Goal: Find specific page/section: Find specific page/section

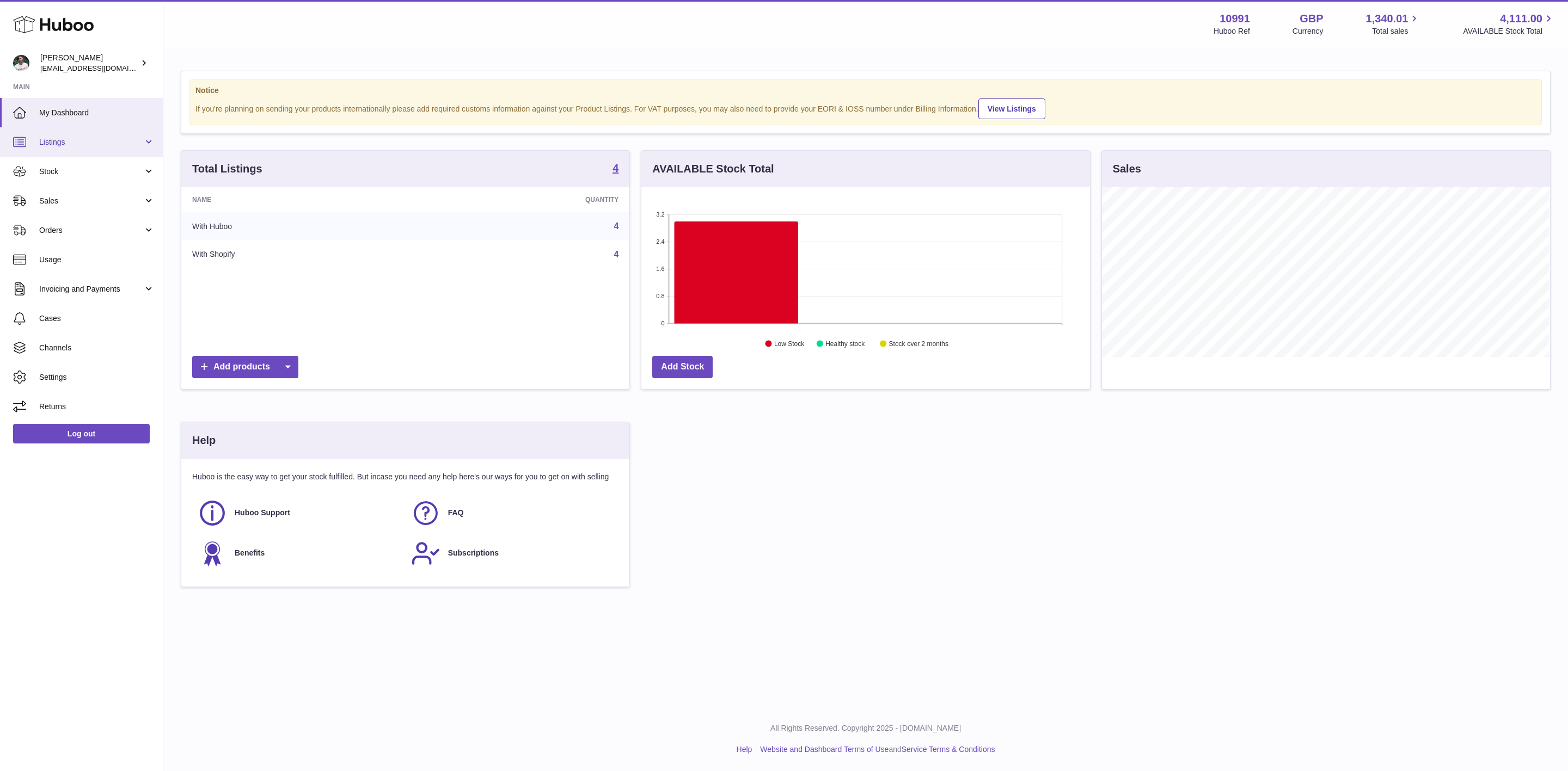
click at [76, 133] on link "Listings" at bounding box center [81, 142] width 163 height 30
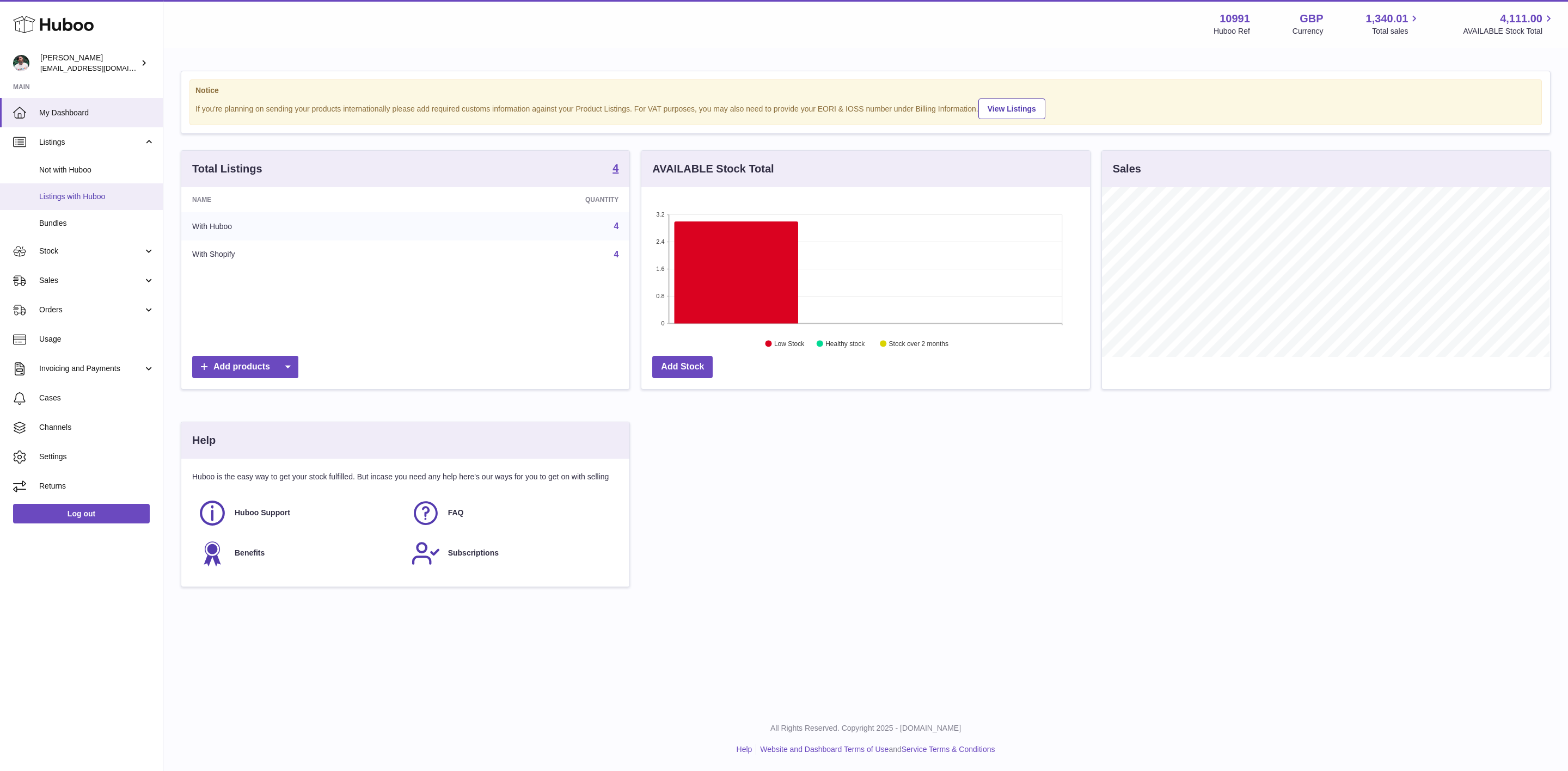
click at [81, 196] on span "Listings with Huboo" at bounding box center [96, 196] width 115 height 10
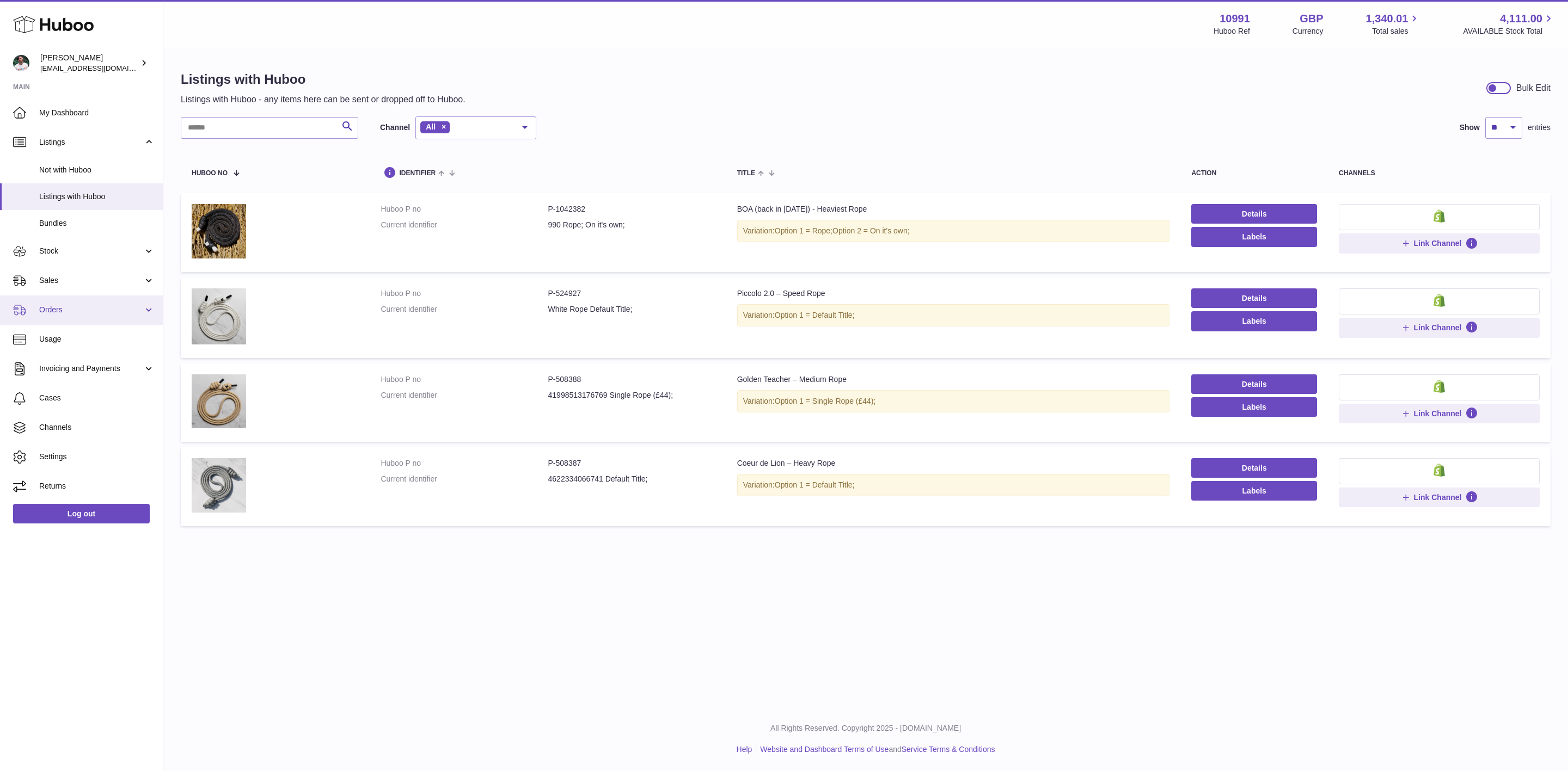
click at [52, 310] on span "Orders" at bounding box center [91, 309] width 104 height 10
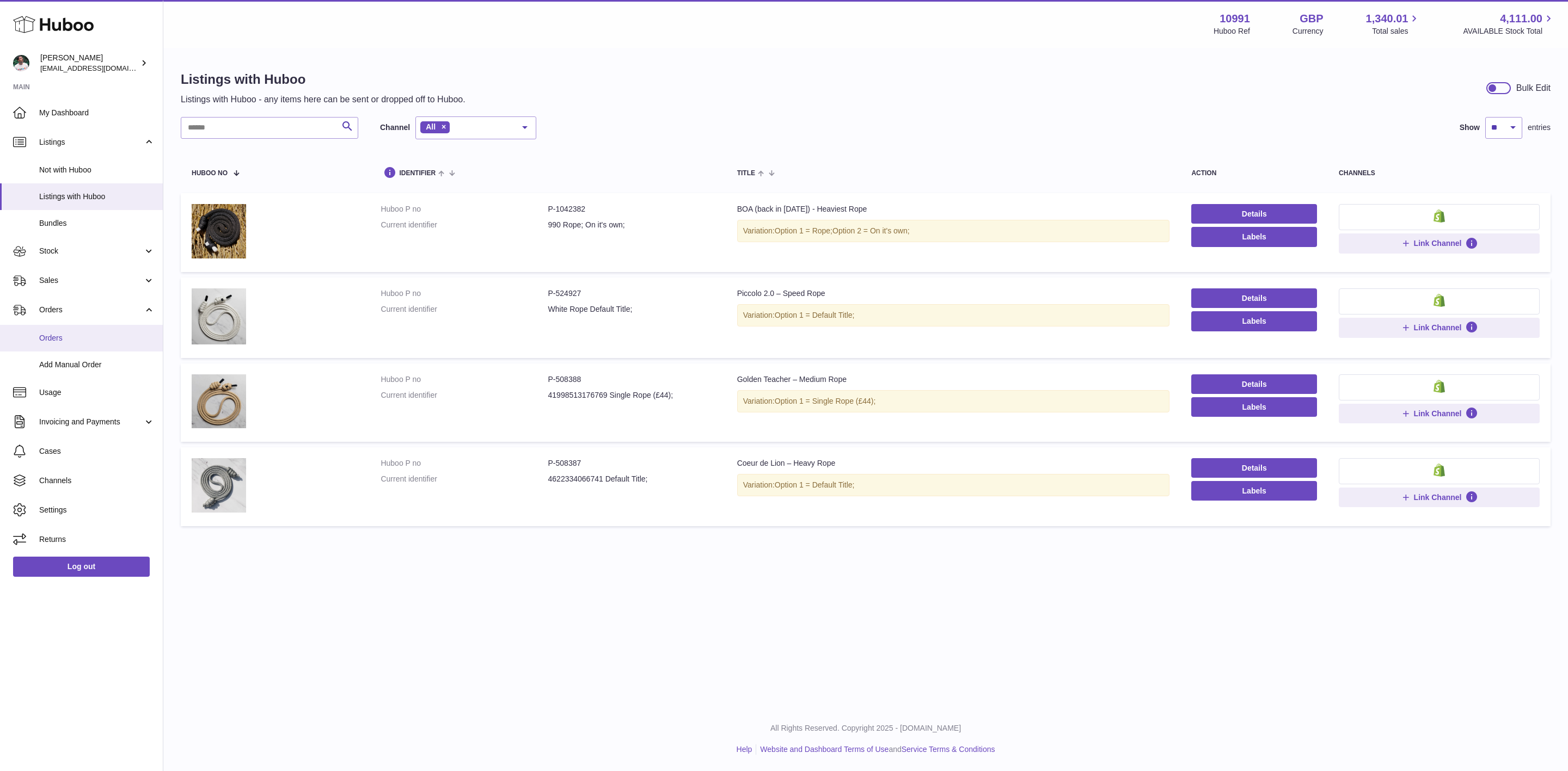
click at [64, 337] on span "Orders" at bounding box center [96, 337] width 115 height 10
